Goal: Information Seeking & Learning: Find contact information

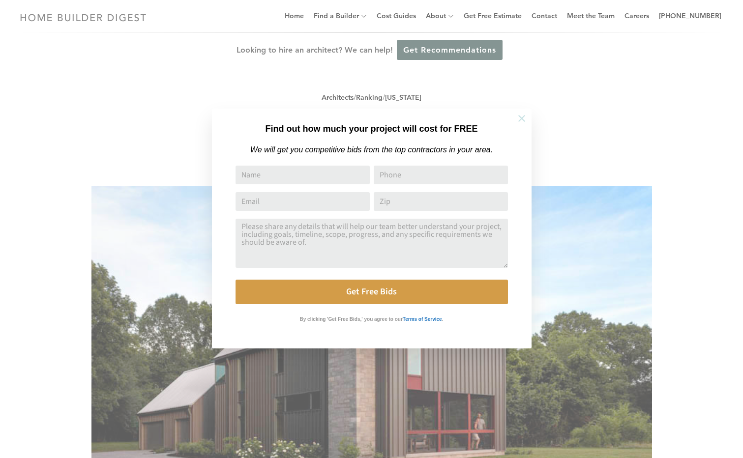
click at [519, 118] on icon at bounding box center [521, 118] width 11 height 11
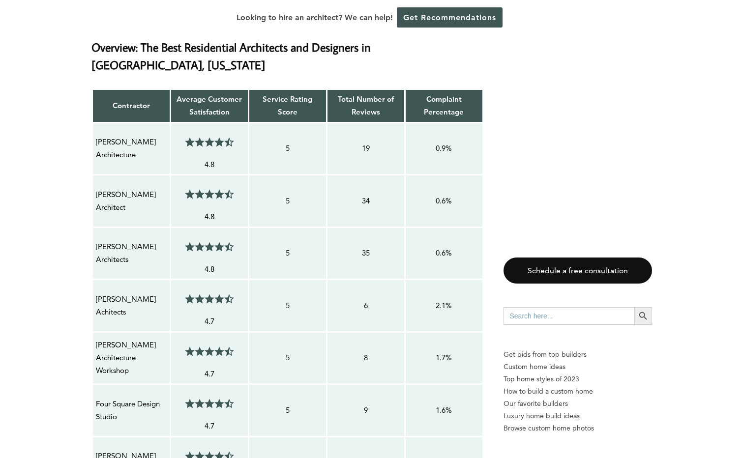
scroll to position [787, 0]
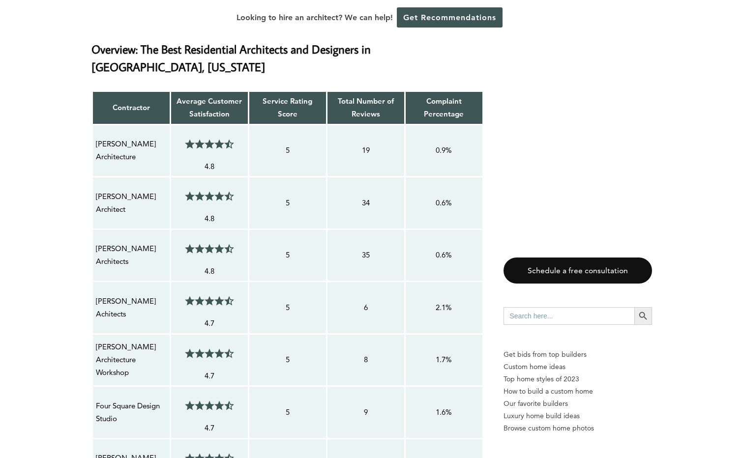
click at [114, 154] on p "[PERSON_NAME] Architecture" at bounding box center [131, 151] width 71 height 26
click at [114, 142] on p "[PERSON_NAME] Architecture" at bounding box center [131, 151] width 71 height 26
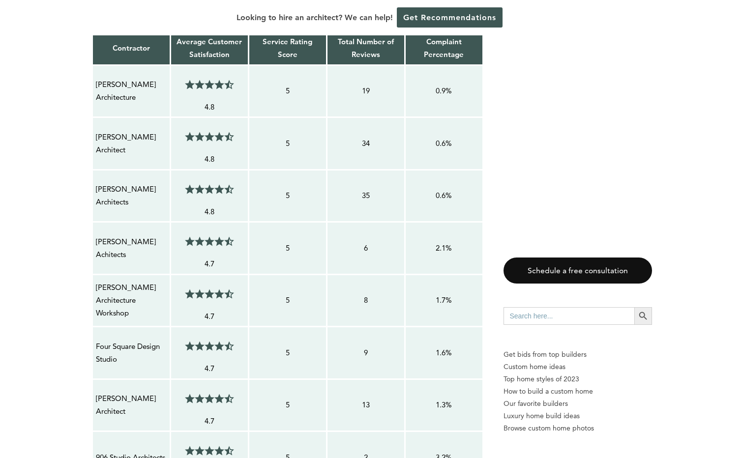
scroll to position [846, 0]
drag, startPoint x: 95, startPoint y: 186, endPoint x: 130, endPoint y: 204, distance: 39.4
click at [130, 204] on p "[PERSON_NAME] Architects" at bounding box center [131, 196] width 71 height 26
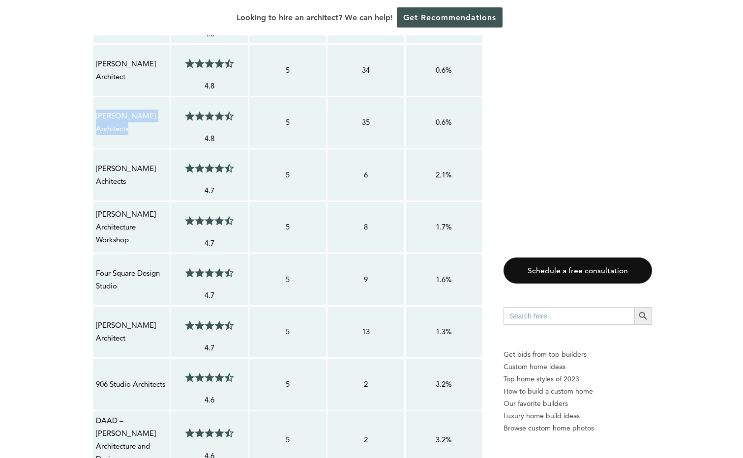
scroll to position [925, 0]
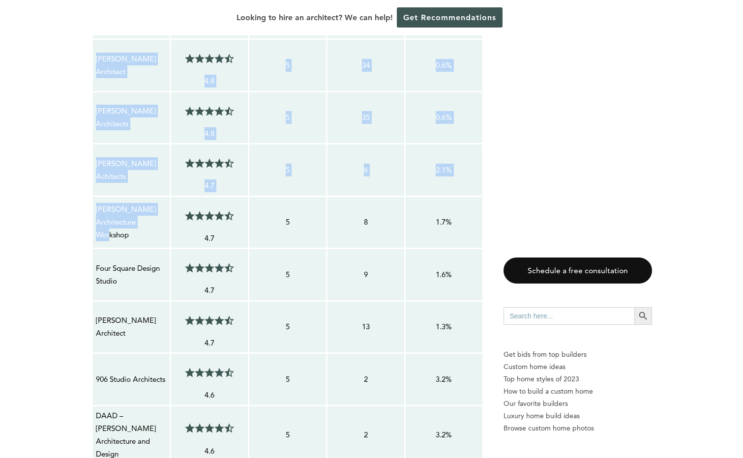
drag, startPoint x: 128, startPoint y: 227, endPoint x: 90, endPoint y: 214, distance: 40.4
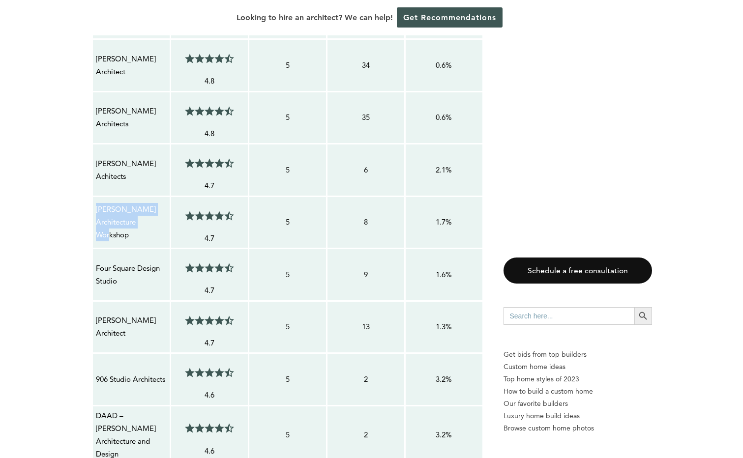
drag, startPoint x: 131, startPoint y: 231, endPoint x: 94, endPoint y: 216, distance: 40.0
click at [94, 216] on td "[PERSON_NAME] Architecture Workshop" at bounding box center [131, 222] width 78 height 53
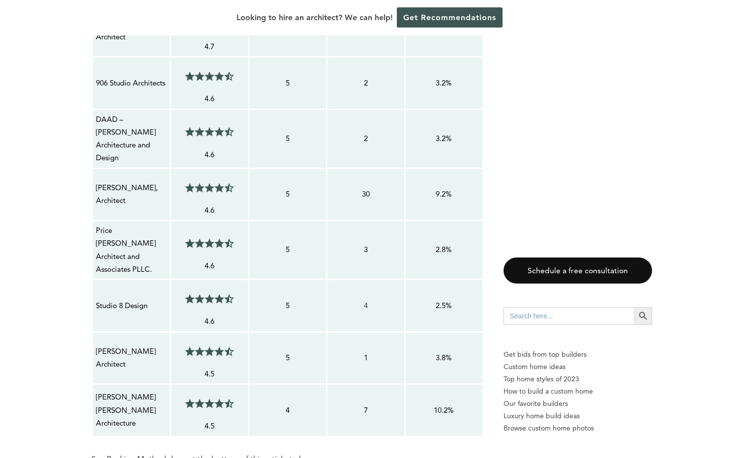
scroll to position [1209, 0]
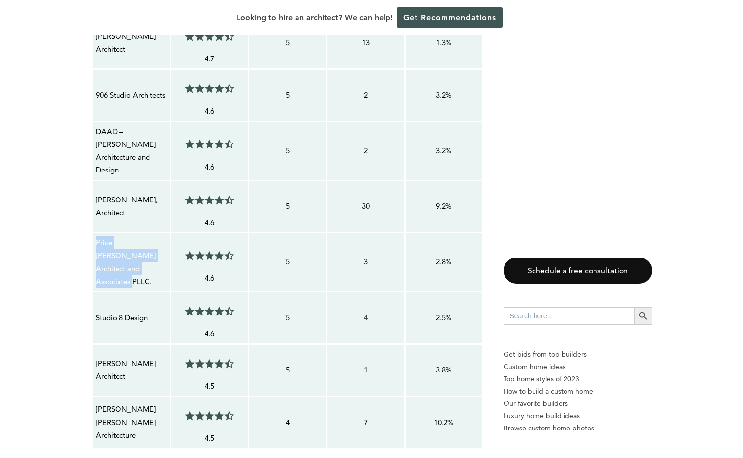
drag, startPoint x: 95, startPoint y: 234, endPoint x: 163, endPoint y: 261, distance: 73.2
click at [163, 261] on p "Price [PERSON_NAME] Architect and Associates PLLC." at bounding box center [131, 262] width 71 height 52
copy p "Price [PERSON_NAME] Architect and Associates PLLC."
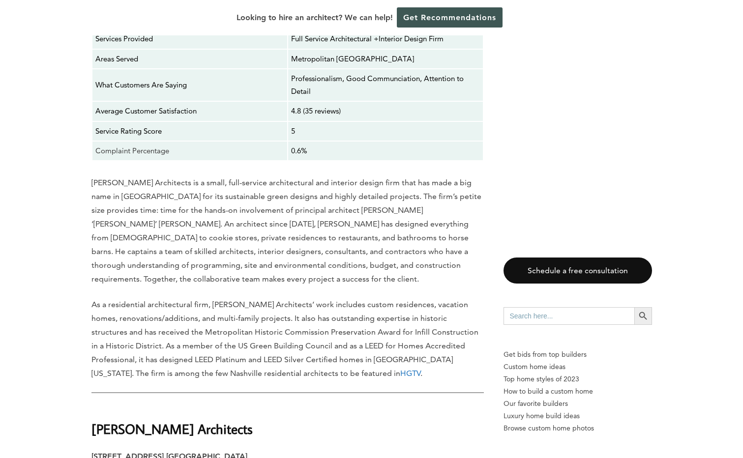
scroll to position [2792, 0]
